Goal: Information Seeking & Learning: Learn about a topic

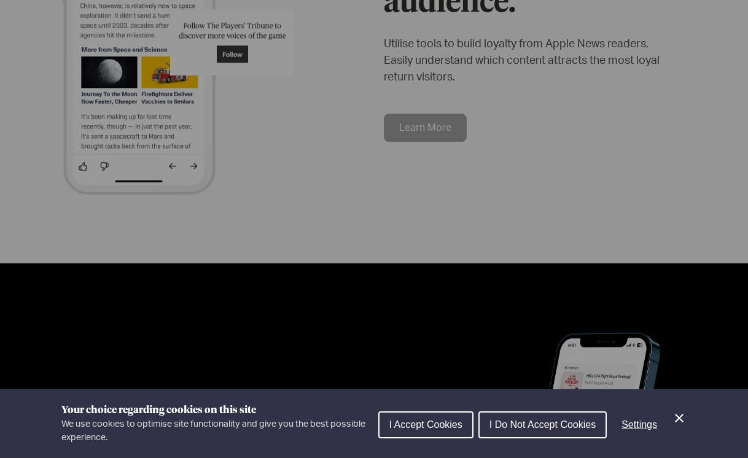
scroll to position [1635, 0]
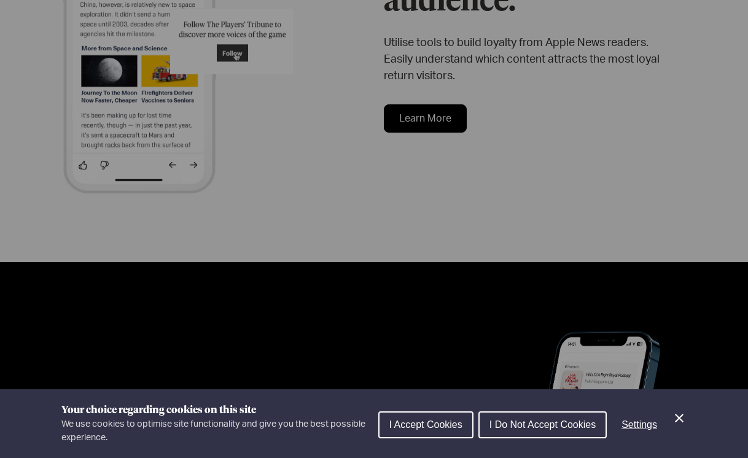
click at [500, 422] on span "I Do Not Accept Cookies" at bounding box center [543, 425] width 106 height 10
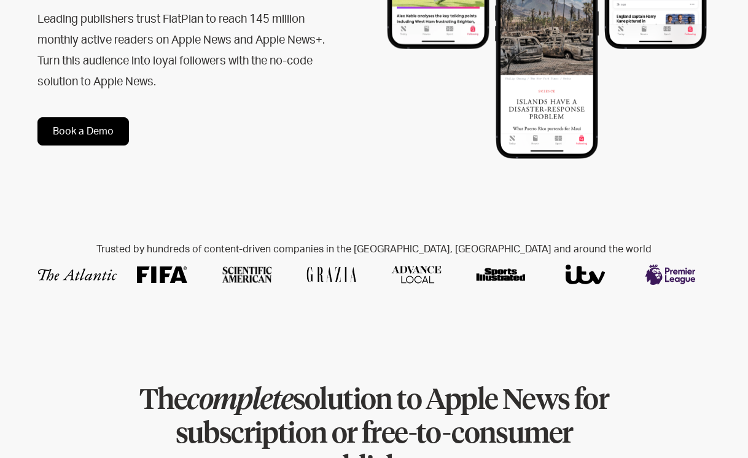
scroll to position [0, 0]
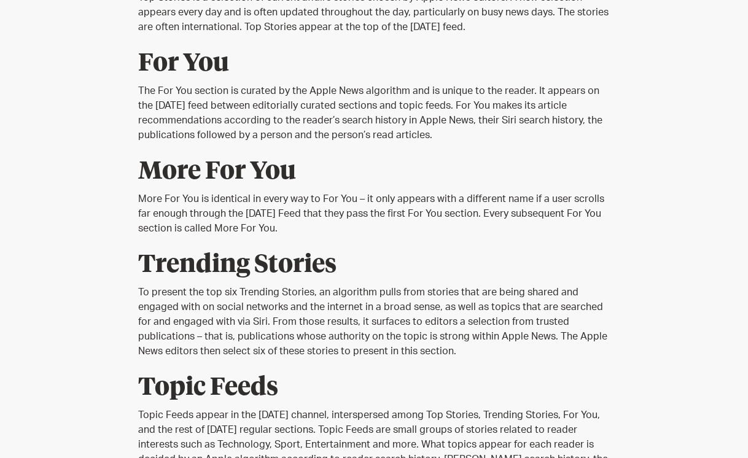
scroll to position [849, 0]
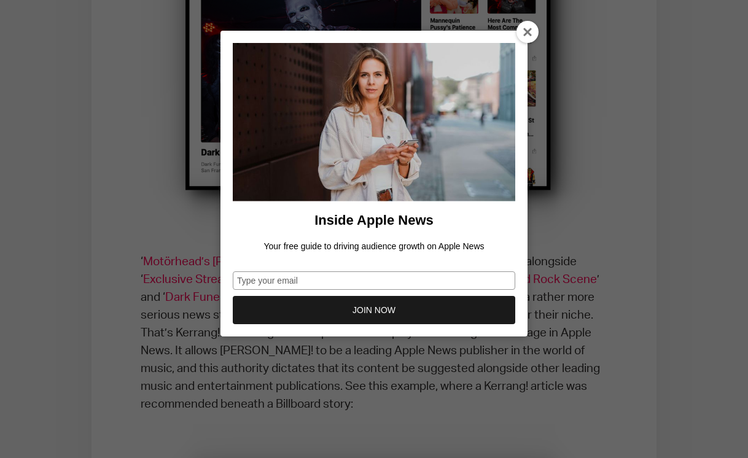
scroll to position [1622, 0]
click at [533, 28] on div at bounding box center [528, 32] width 22 height 22
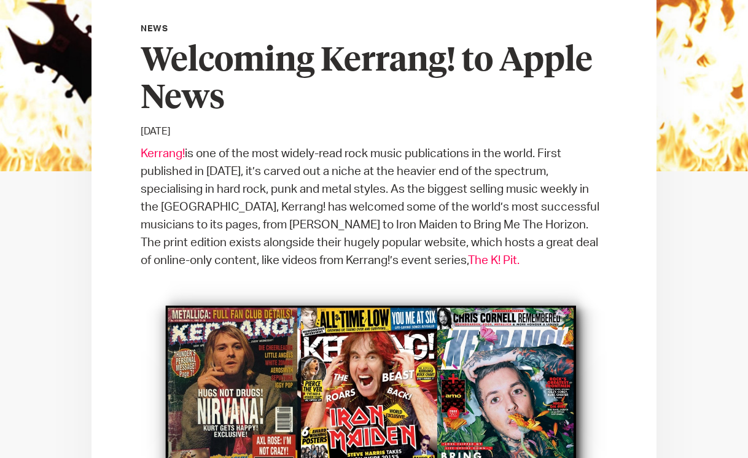
scroll to position [0, 0]
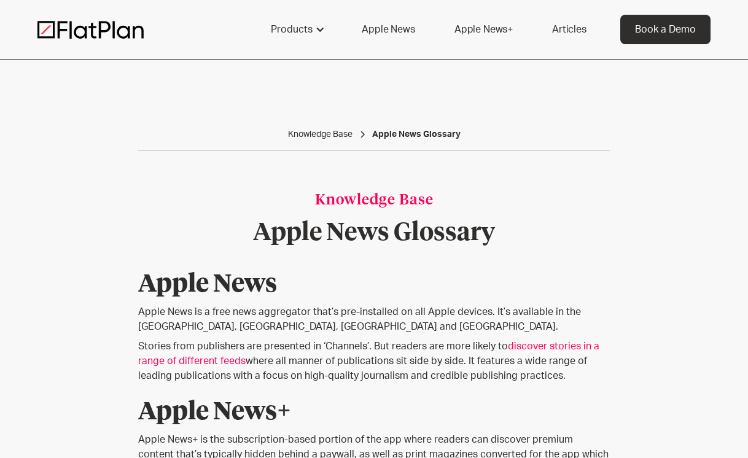
click at [96, 30] on img at bounding box center [90, 29] width 106 height 18
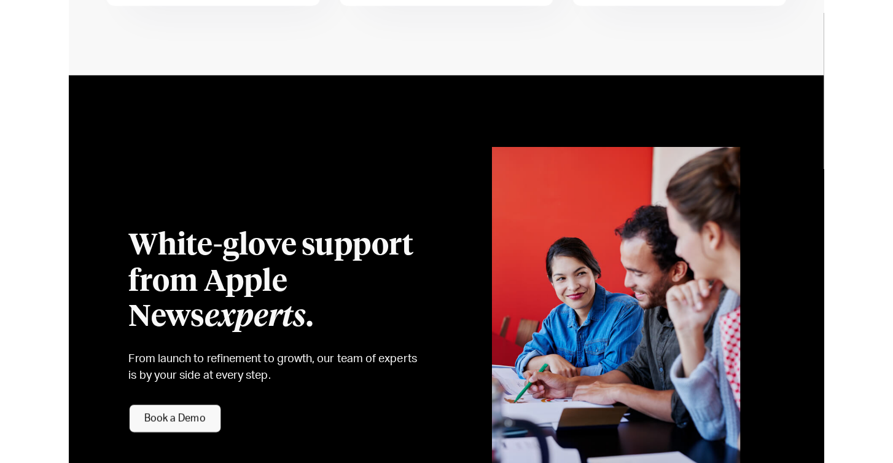
scroll to position [2807, 0]
